Goal: Task Accomplishment & Management: Use online tool/utility

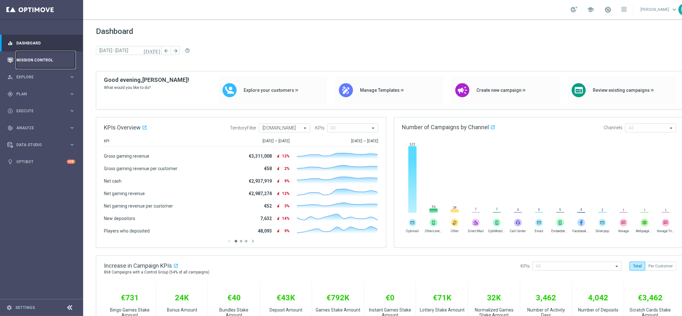
click at [31, 58] on link "Mission Control" at bounding box center [45, 59] width 59 height 17
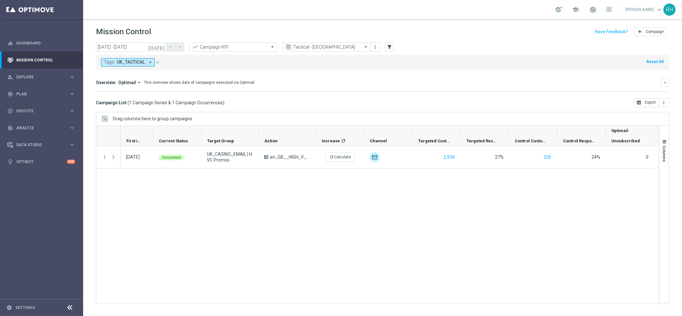
click at [161, 46] on icon "[DATE]" at bounding box center [156, 47] width 17 height 6
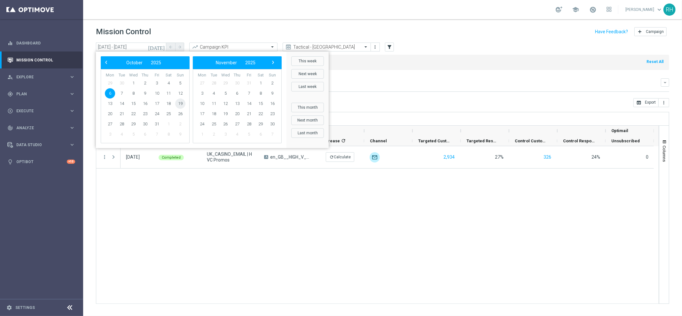
click at [178, 105] on span "19" at bounding box center [180, 103] width 10 height 10
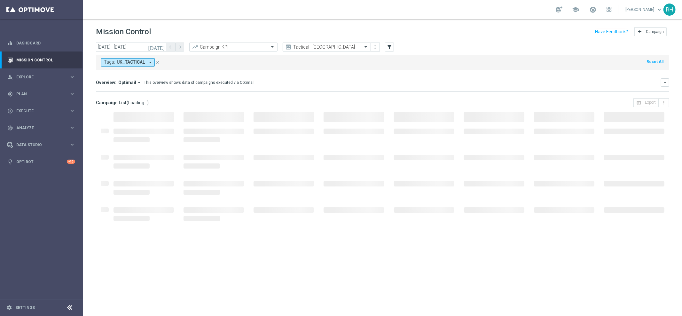
click at [164, 47] on icon "[DATE]" at bounding box center [156, 47] width 17 height 6
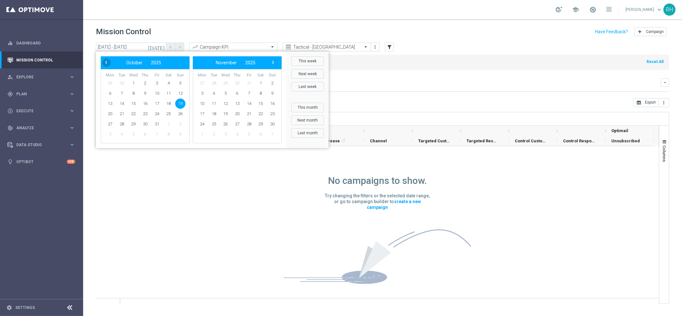
click at [109, 62] on span "‹" at bounding box center [106, 62] width 8 height 8
click at [155, 104] on span "19" at bounding box center [157, 103] width 10 height 10
type input "[DATE] - [DATE]"
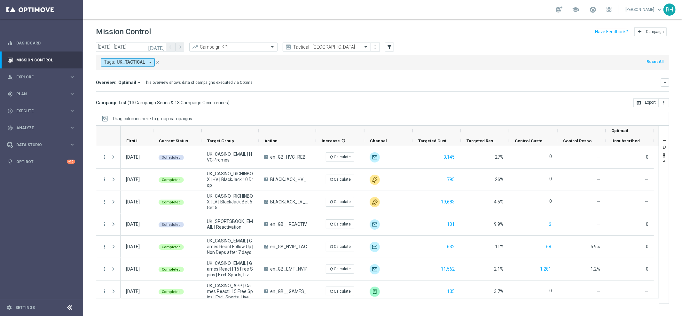
click at [293, 129] on div at bounding box center [287, 131] width 46 height 10
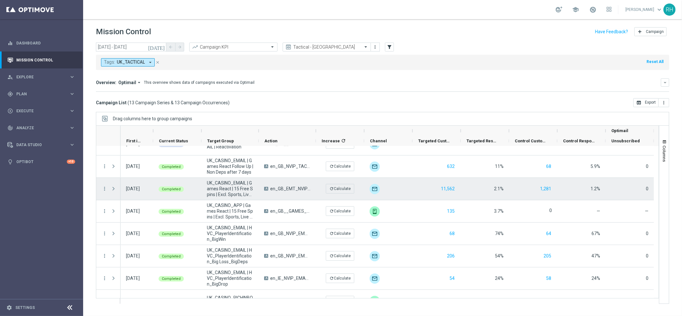
scroll to position [139, 0]
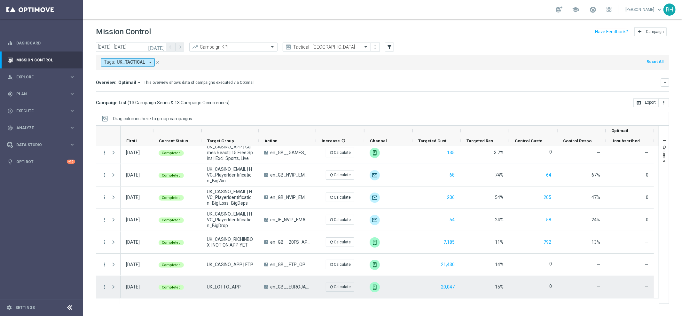
click at [286, 290] on div "A en_GB__EUROJACKPOT_ALERT_190925__NVIP_APP_TAC_LT" at bounding box center [287, 287] width 57 height 22
